Goal: Task Accomplishment & Management: Manage account settings

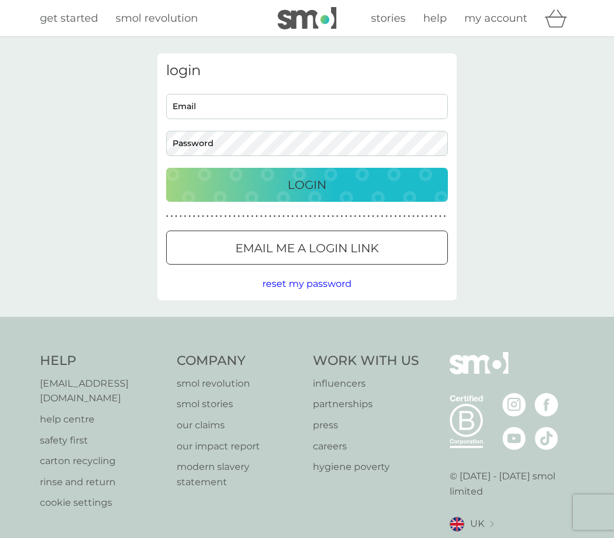
click at [293, 116] on input "Email" at bounding box center [307, 106] width 282 height 25
type input "s."
type input "[EMAIL_ADDRESS][PERSON_NAME][PERSON_NAME][DOMAIN_NAME]"
click at [336, 178] on div "Login" at bounding box center [307, 185] width 258 height 19
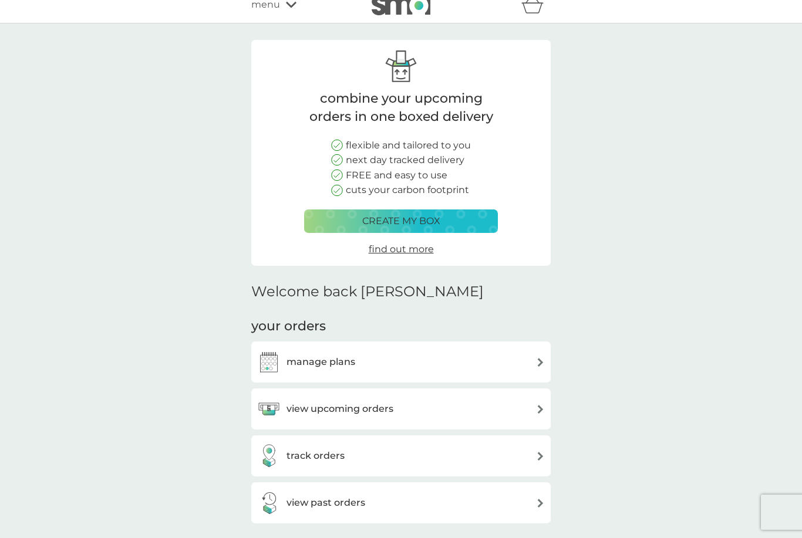
scroll to position [21, 0]
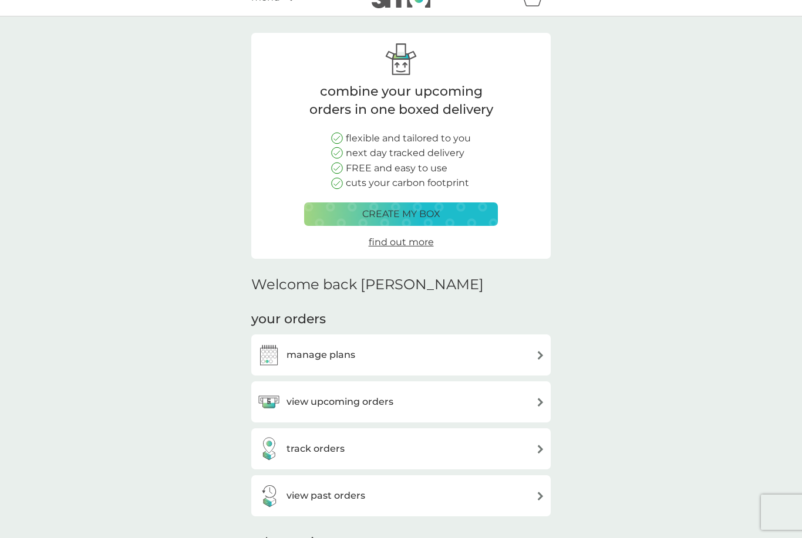
click at [498, 355] on div "manage plans" at bounding box center [401, 354] width 288 height 23
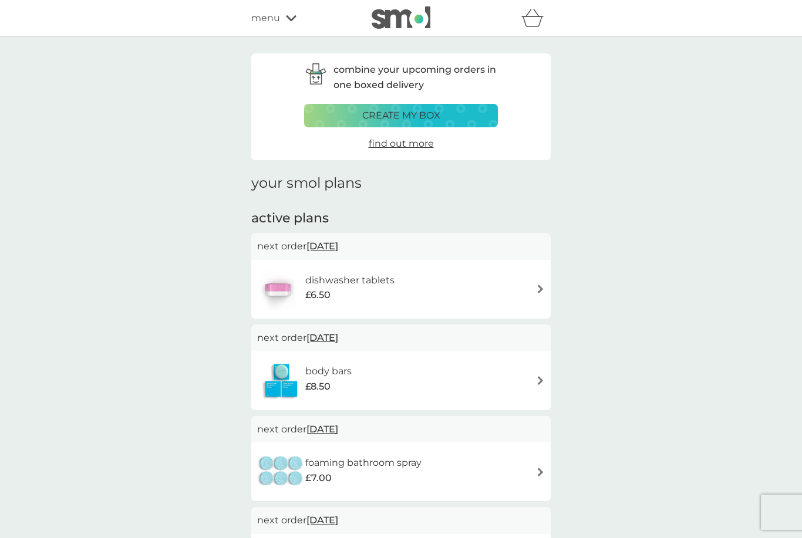
click at [468, 292] on div "dishwasher tablets £6.50" at bounding box center [401, 289] width 288 height 41
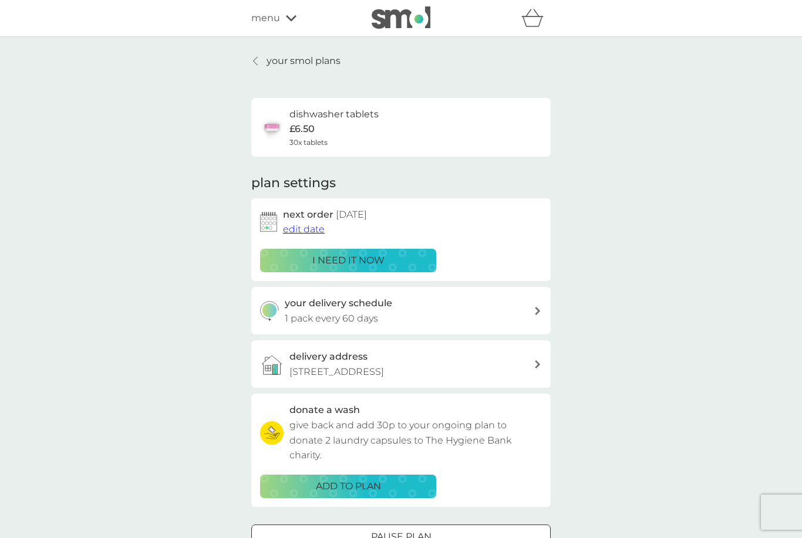
click at [313, 230] on span "edit date" at bounding box center [304, 229] width 42 height 11
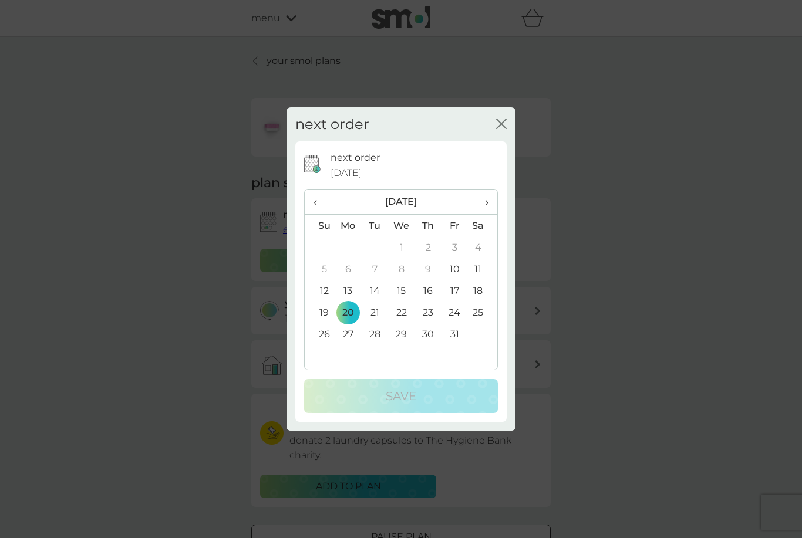
click at [349, 351] on table "‹ October 2025 › Su Mo Tu We Th Fr Sa 28 29 30 1 2 3 4 5 6 7 8 9 10 11 12 13 14…" at bounding box center [401, 278] width 193 height 177
click at [352, 355] on table "‹ October 2025 › Su Mo Tu We Th Fr Sa 28 29 30 1 2 3 4 5 6 7 8 9 10 11 12 13 14…" at bounding box center [401, 278] width 193 height 177
click at [352, 310] on td "20" at bounding box center [348, 313] width 27 height 22
click at [350, 308] on td "20" at bounding box center [348, 313] width 27 height 22
click at [351, 310] on td "20" at bounding box center [348, 313] width 27 height 22
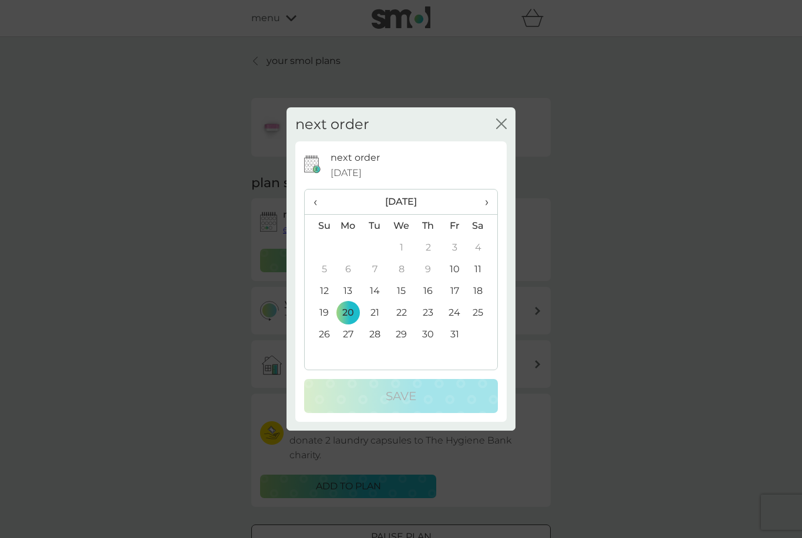
click at [504, 146] on div "next order 20 Oct 2025 ‹ October 2025 › Su Mo Tu We Th Fr Sa 28 29 30 1 2 3 4 5…" at bounding box center [400, 281] width 211 height 281
click at [507, 141] on div "next order close" at bounding box center [401, 124] width 229 height 35
click at [328, 336] on td "26" at bounding box center [320, 335] width 30 height 22
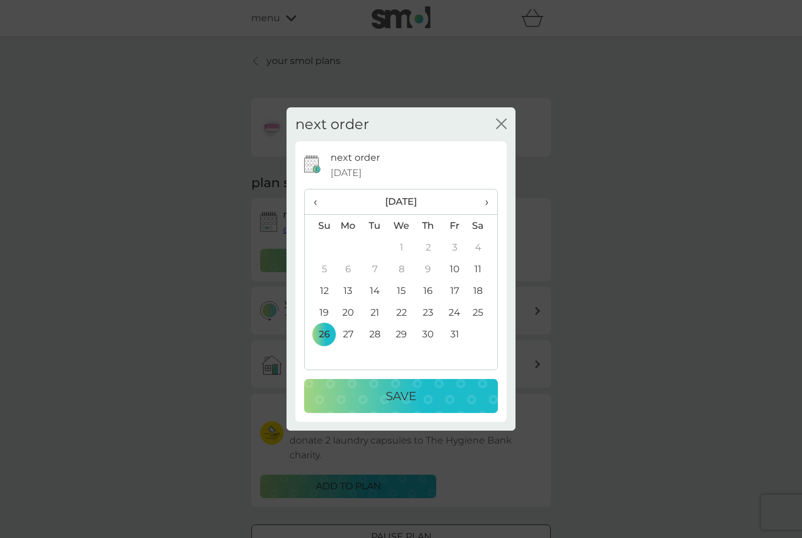
click at [323, 336] on td "26" at bounding box center [320, 335] width 30 height 22
click at [504, 148] on div "next order 20 Oct 2025 ‹ October 2025 › Su Mo Tu We Th Fr Sa 28 29 30 1 2 3 4 5…" at bounding box center [400, 281] width 211 height 281
click at [497, 144] on div "next order 20 Oct 2025 ‹ October 2025 › Su Mo Tu We Th Fr Sa 28 29 30 1 2 3 4 5…" at bounding box center [400, 281] width 211 height 281
click at [414, 316] on td "22" at bounding box center [401, 313] width 27 height 22
click at [406, 311] on td "22" at bounding box center [401, 313] width 27 height 22
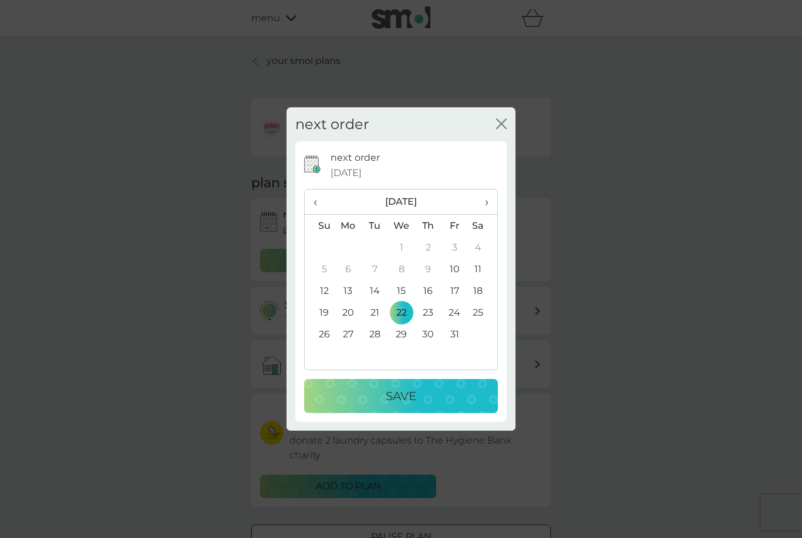
click at [508, 149] on div "next order 20 Oct 2025 ‹ October 2025 › Su Mo Tu We Th Fr Sa 28 29 30 1 2 3 4 5…" at bounding box center [401, 285] width 229 height 289
click at [493, 155] on div "next order 20 Oct 2025" at bounding box center [414, 165] width 167 height 30
click at [346, 332] on td "27" at bounding box center [348, 335] width 27 height 22
click at [387, 419] on div "next order 20 Oct 2025 ‹ October 2025 › Su Mo Tu We Th Fr Sa 28 29 30 1 2 3 4 5…" at bounding box center [400, 281] width 211 height 281
click at [395, 412] on button "Save" at bounding box center [401, 396] width 194 height 34
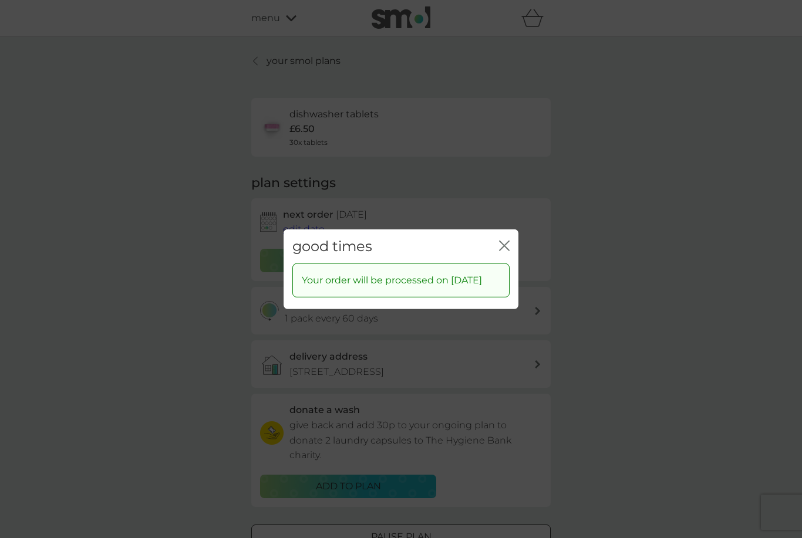
click at [499, 264] on div "Your order will be processed on 27 Oct 2025" at bounding box center [400, 281] width 217 height 34
click at [510, 255] on div "good times close" at bounding box center [401, 246] width 235 height 35
click at [614, 253] on div "good times close Your order will be processed on 27 Oct 2025" at bounding box center [401, 269] width 802 height 538
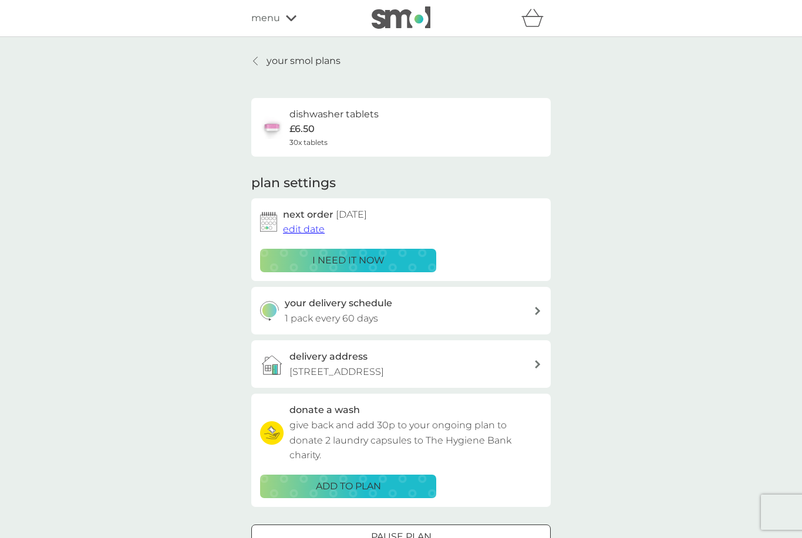
click at [373, 259] on p "i need it now" at bounding box center [348, 260] width 72 height 15
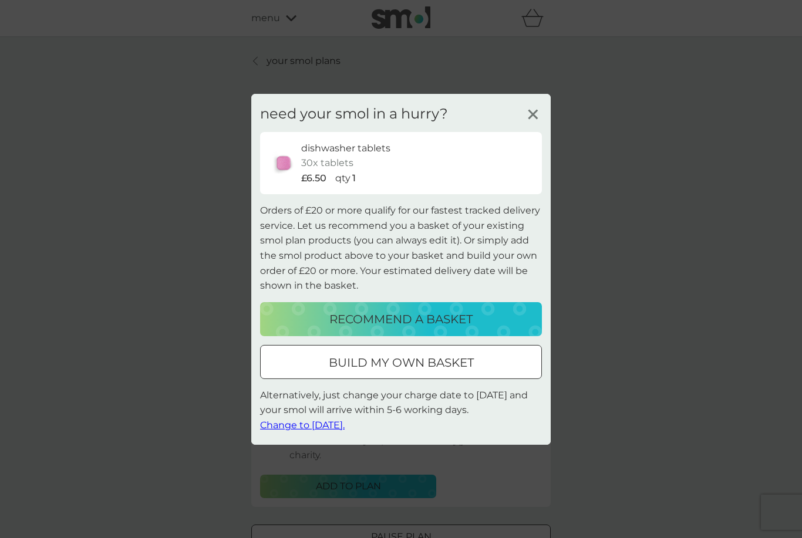
click at [456, 335] on button "recommend a basket" at bounding box center [401, 319] width 282 height 34
